Goal: Use online tool/utility

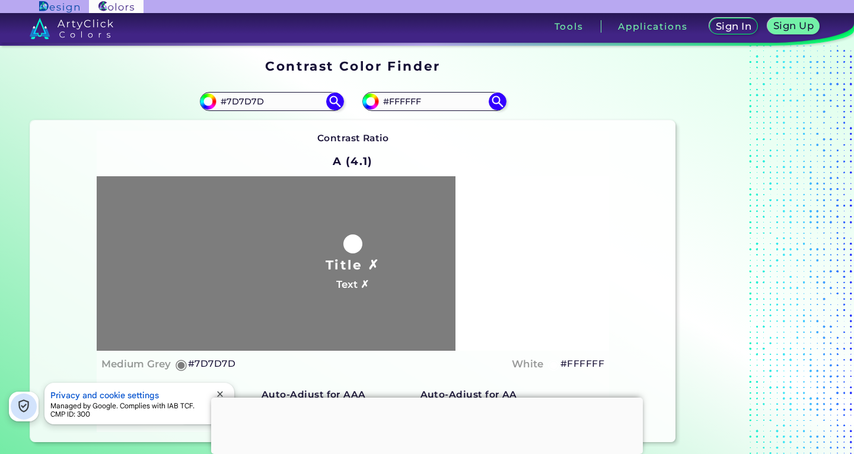
click at [446, 102] on input "#FFFFFF" at bounding box center [434, 101] width 110 height 16
drag, startPoint x: 265, startPoint y: 103, endPoint x: 228, endPoint y: 111, distance: 37.1
click at [228, 111] on div "#7d7d7d #7D7D7D" at bounding box center [191, 101] width 323 height 38
type input "#007f7f"
click at [434, 102] on input "#FFFFFF" at bounding box center [434, 101] width 110 height 16
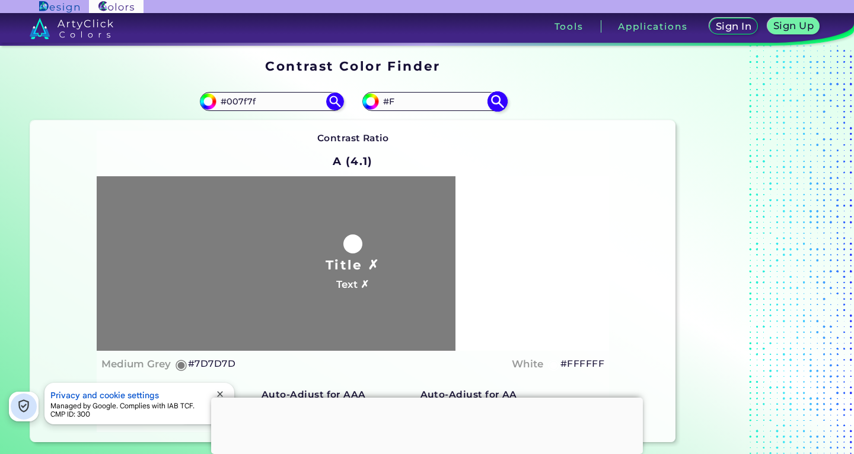
type input "#"
type input "000"
click at [332, 103] on img at bounding box center [335, 101] width 21 height 21
type input "#007f7f"
type input "#007F7F"
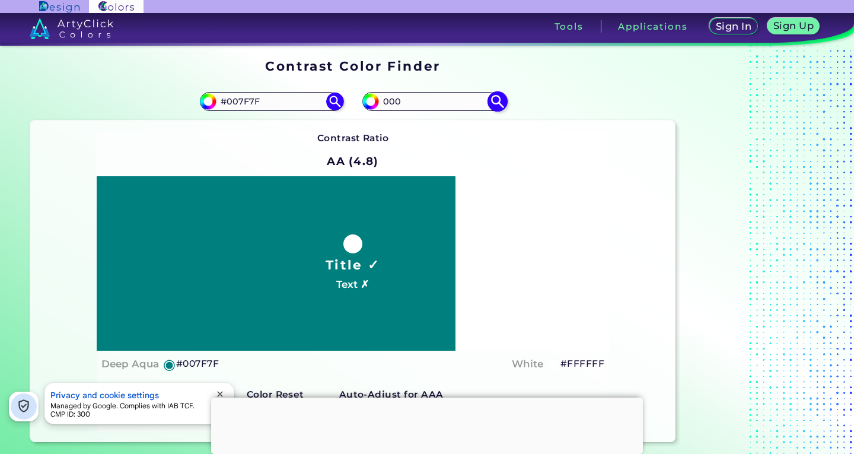
click at [505, 101] on img at bounding box center [497, 101] width 21 height 21
type input "#000000"
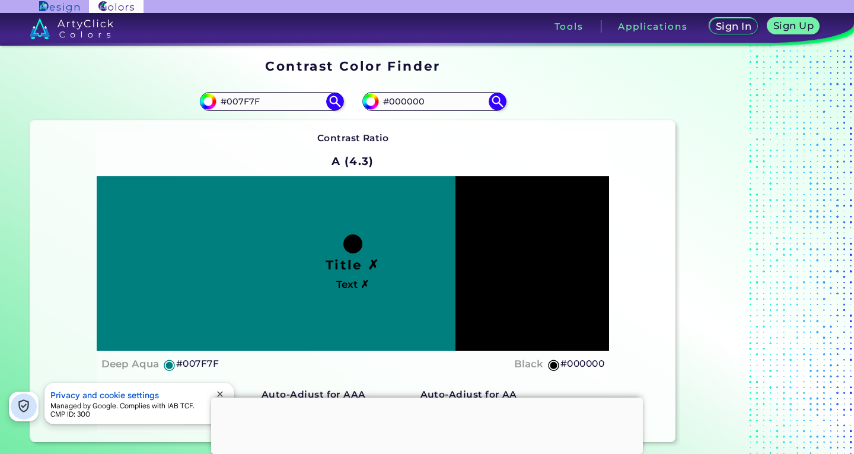
click at [430, 398] on div at bounding box center [427, 398] width 432 height 0
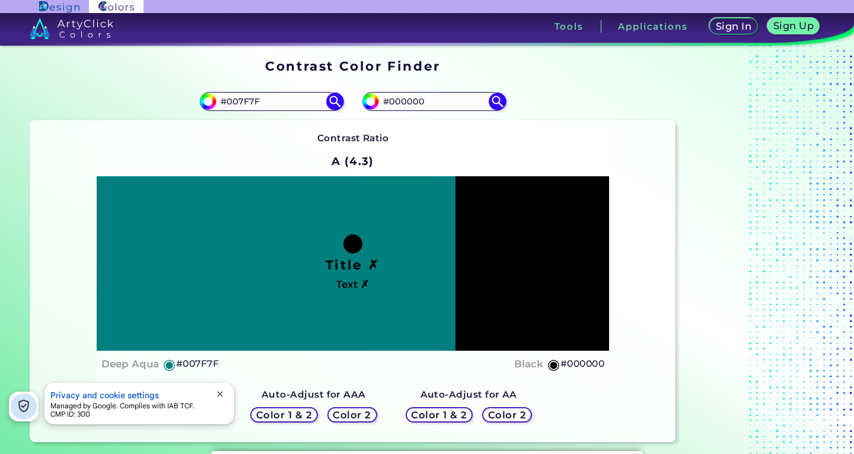
drag, startPoint x: 436, startPoint y: 103, endPoint x: 389, endPoint y: 114, distance: 48.8
click at [389, 114] on div "#000000 #000000" at bounding box center [514, 101] width 323 height 38
type input "#fff"
type input "#ffffff"
type input "#FFFFFF"
